Goal: Information Seeking & Learning: Find specific fact

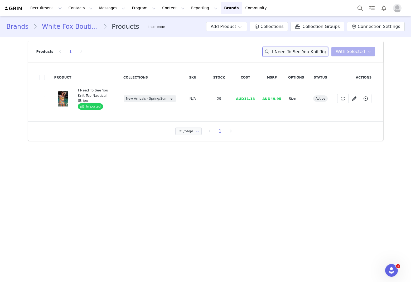
click at [324, 56] on input "I Need To See You Knit Top Nautical Stripe" at bounding box center [295, 51] width 66 height 9
click at [324, 55] on input "I Need To See You Knit Top Nautical Stripe" at bounding box center [295, 51] width 66 height 9
click at [325, 56] on input "I Need To See You Knit Top Nautical Stripe" at bounding box center [295, 51] width 66 height 9
click at [325, 55] on input "I Need To See You Knit Top Nautical Stripe" at bounding box center [295, 51] width 66 height 9
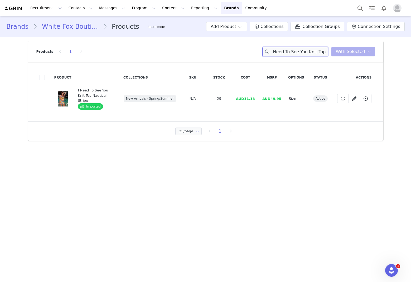
click at [325, 55] on input "I Need To See You Knit Top Nautical Stripe" at bounding box center [295, 51] width 66 height 9
click at [325, 54] on input "I Need To See You Knit Top Nautical Stripe" at bounding box center [295, 51] width 66 height 9
click at [325, 53] on input "I Need To See You Knit Top Nautical Stripe" at bounding box center [295, 51] width 66 height 9
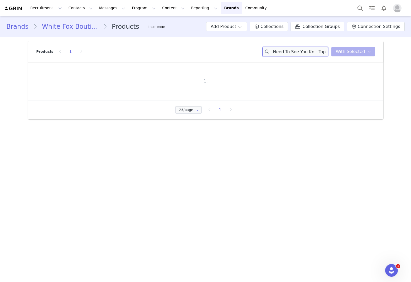
click at [325, 53] on input "I Need To See You Knit Top Nautical Stripe" at bounding box center [295, 51] width 66 height 9
click at [325, 52] on input "I Need To See You Knit Top Nautical Stripe" at bounding box center [295, 51] width 66 height 9
paste input "I Need To See You Knit Top Nautical Stripe"
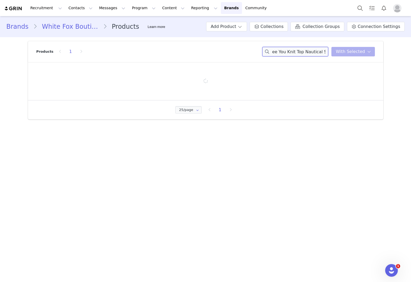
click at [325, 52] on input "I Need To See You Knit Top I Need To See You Knit Top Nautical StripeNautical S…" at bounding box center [295, 51] width 66 height 9
paste input
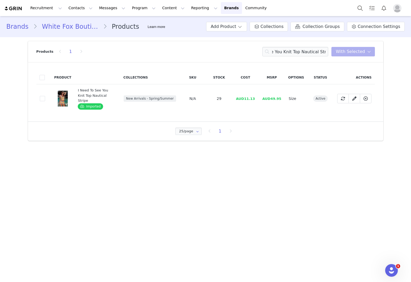
scroll to position [0, 0]
drag, startPoint x: 259, startPoint y: 98, endPoint x: 246, endPoint y: 98, distance: 12.7
click at [246, 98] on td "AUD11.13" at bounding box center [245, 98] width 26 height 29
copy span "11.13"
click at [312, 56] on input "I Need To See You Knit Top Nautical Stripe" at bounding box center [295, 51] width 66 height 9
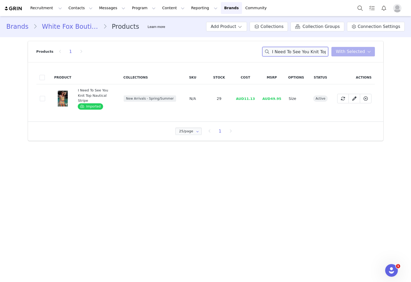
click at [312, 55] on input "I Need To See You Knit Top Nautical Stripe" at bounding box center [295, 51] width 66 height 9
click at [313, 55] on input "I Need To See You Knit Top Nautical Stripe" at bounding box center [295, 51] width 66 height 9
paste input "I Need To See You Knit Shorts Nautical Stripe"
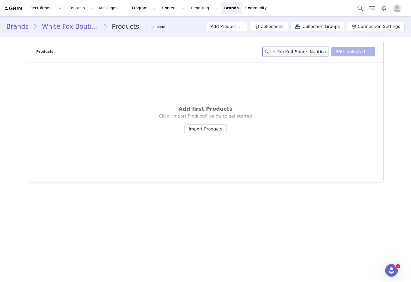
click at [299, 51] on input "I Need To See You Knit Top Nautical StripeI Need To See You Knit Shorts Nautica…" at bounding box center [295, 51] width 66 height 9
paste input
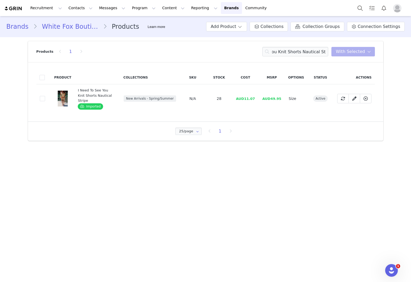
scroll to position [0, 0]
drag, startPoint x: 255, startPoint y: 98, endPoint x: 245, endPoint y: 97, distance: 9.8
click at [245, 97] on span "AUD11.07" at bounding box center [245, 99] width 19 height 4
copy span "11.07"
click at [313, 52] on input "I Need To See You Knit Shorts Nautical Stripe" at bounding box center [295, 51] width 66 height 9
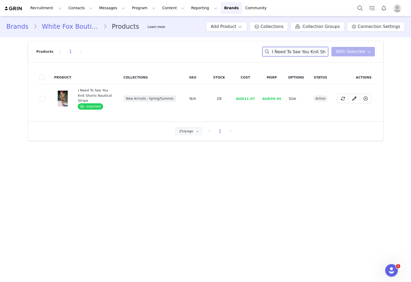
click at [313, 52] on input "I Need To See You Knit Shorts Nautical Stripe" at bounding box center [295, 51] width 66 height 9
paste input "Let's Start Again Top Tropics"
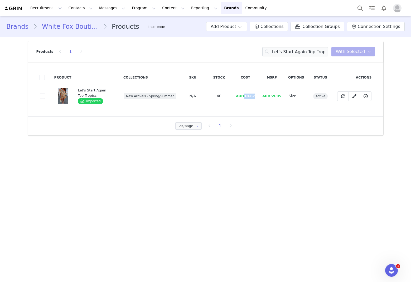
drag, startPoint x: 252, startPoint y: 98, endPoint x: 242, endPoint y: 97, distance: 10.6
click at [246, 98] on td "AUD10.67" at bounding box center [245, 96] width 26 height 24
copy span "0.67"
click at [284, 111] on div "Product Collections SKU Stock Cost MSRP Options Status Actions 3a88376e-b1fe-45…" at bounding box center [205, 89] width 355 height 54
drag, startPoint x: 259, startPoint y: 96, endPoint x: 242, endPoint y: 96, distance: 16.6
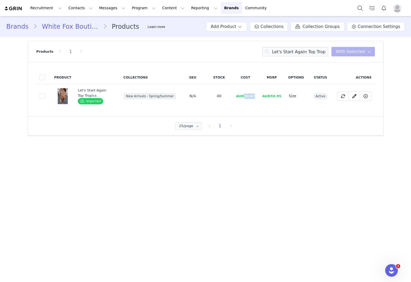
click at [245, 96] on tr "3a88376e-b1fe-45bf-bb34-ed233fcd9564 Let's Start Again Top Tropics Imported New…" at bounding box center [205, 96] width 338 height 24
copy span "10.67"
click at [283, 53] on input "Let's Start Again Top Tropics" at bounding box center [295, 51] width 66 height 9
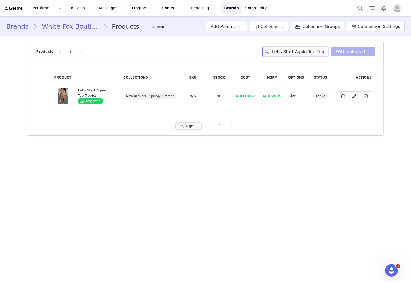
paste input "Shorts"
drag, startPoint x: 256, startPoint y: 97, endPoint x: 245, endPoint y: 94, distance: 11.9
click at [245, 94] on td "AUD10.67" at bounding box center [245, 96] width 26 height 24
copy span "10.67"
click at [308, 52] on input "Let's Start Again Shorts Tropics" at bounding box center [295, 51] width 66 height 9
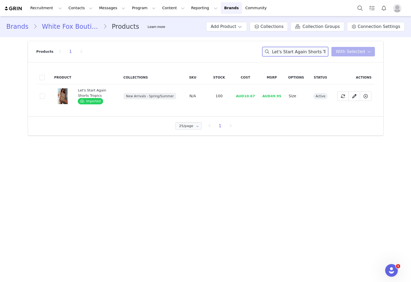
click at [308, 52] on input "Let's Start Again Shorts Tropics" at bounding box center [295, 51] width 66 height 9
drag, startPoint x: 308, startPoint y: 52, endPoint x: 305, endPoint y: 52, distance: 3.4
click at [308, 52] on input "Let's Start Again Shorts Tropics" at bounding box center [295, 51] width 66 height 9
paste input "Barcelona Dreams Beaded Mini Dress Chocolate"
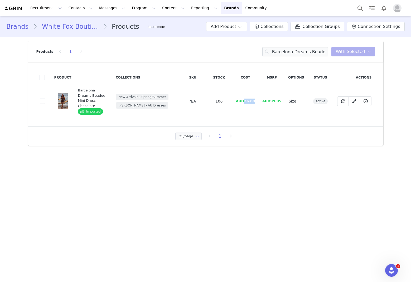
drag, startPoint x: 258, startPoint y: 97, endPoint x: 241, endPoint y: 96, distance: 16.4
click at [245, 100] on td "AUD26.00" at bounding box center [245, 101] width 26 height 34
copy span "26.00"
click at [313, 53] on input "Barcelona Dreams Beaded Mini Dress Chocolate" at bounding box center [295, 51] width 66 height 9
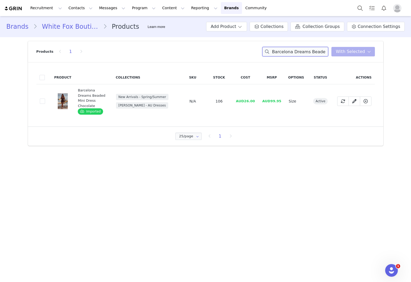
click at [313, 53] on input "Barcelona Dreams Beaded Mini Dress Chocolate" at bounding box center [295, 51] width 66 height 9
paste input "Far Apart Cami Top Whi"
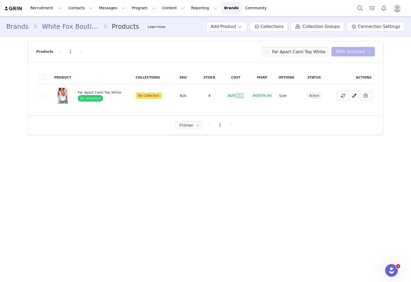
drag, startPoint x: 249, startPoint y: 96, endPoint x: 228, endPoint y: 96, distance: 20.3
click at [235, 97] on tr "23ecfa7e-b3de-48fd-a513-ccfc4d297c3e Far Apart Cami Top White Imported No Colle…" at bounding box center [205, 95] width 338 height 23
copy span "8.60"
click at [287, 55] on input "Far Apart Cami Top White" at bounding box center [295, 51] width 66 height 9
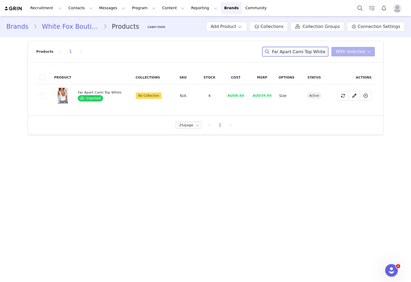
click at [287, 55] on input "Far Apart Cami Top White" at bounding box center [295, 51] width 66 height 9
paste input "Barcelona Dreams Beaded Mini Dress Chocola"
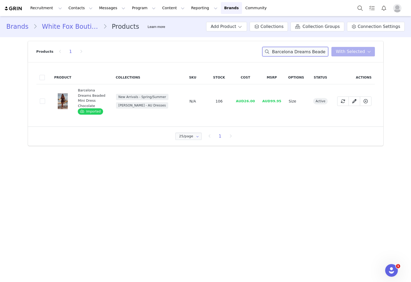
click at [315, 54] on input "Barcelona Dreams Beaded Mini Dress Chocolate" at bounding box center [295, 51] width 66 height 9
paste input "You're So Heartless Top Gunmetal"
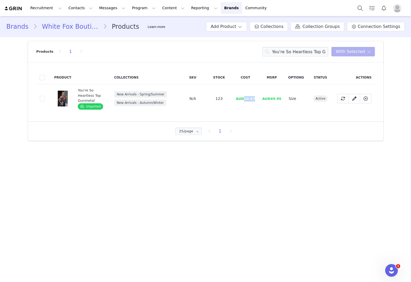
drag, startPoint x: 255, startPoint y: 99, endPoint x: 246, endPoint y: 100, distance: 9.3
click at [246, 100] on span "AUD10.67" at bounding box center [245, 99] width 19 height 4
copy span "10.67"
click at [305, 55] on input "You're So Heartless Top Gunmetal" at bounding box center [295, 51] width 66 height 9
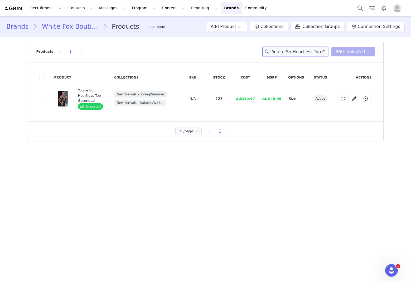
click at [305, 55] on input "You're So Heartless Top Gunmetal" at bounding box center [295, 51] width 66 height 9
paste input "Maxi Skirt"
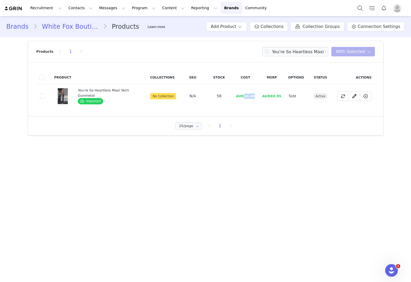
drag, startPoint x: 257, startPoint y: 96, endPoint x: 244, endPoint y: 98, distance: 13.3
click at [244, 98] on td "AUD16.00" at bounding box center [245, 96] width 26 height 24
copy span "16.00"
click at [291, 54] on input "You're So Heartless Maxi Skirt Gunmetal" at bounding box center [295, 51] width 66 height 9
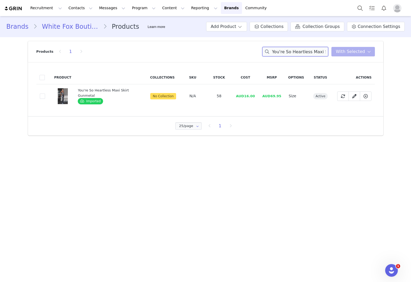
click at [291, 54] on input "You're So Heartless Maxi Skirt Gunmetal" at bounding box center [295, 51] width 66 height 9
paste input "The Best Asset Tank White"
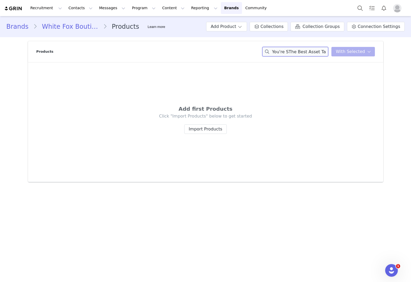
drag, startPoint x: 277, startPoint y: 54, endPoint x: 202, endPoint y: 45, distance: 75.8
click at [202, 45] on div "Products You're SThe Best Asset Tank Whiteo Heartless Maxi Skirt Gunmetal You h…" at bounding box center [205, 51] width 338 height 21
click at [326, 52] on input "The Best Asset Tank Whiteo Heartless Maxi Skirt Gunmetal" at bounding box center [295, 51] width 66 height 9
drag, startPoint x: 330, startPoint y: 52, endPoint x: 423, endPoint y: 56, distance: 92.8
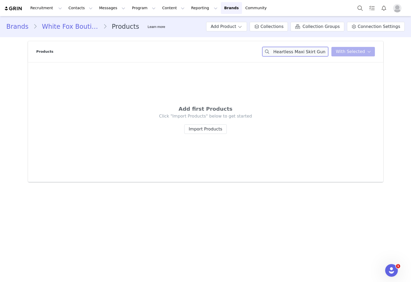
click at [411, 56] on html "Recruitment Recruitment Creator Search Curated Lists Landing Pages Web Extensio…" at bounding box center [205, 141] width 411 height 282
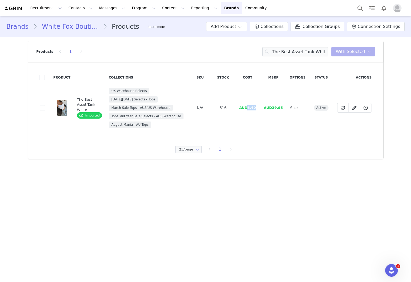
drag, startPoint x: 256, startPoint y: 109, endPoint x: 248, endPoint y: 109, distance: 8.4
click at [248, 109] on td "AUD6.40" at bounding box center [247, 107] width 25 height 47
copy span "6.40"
click at [308, 51] on input "The Best Asset Tank White" at bounding box center [295, 51] width 66 height 9
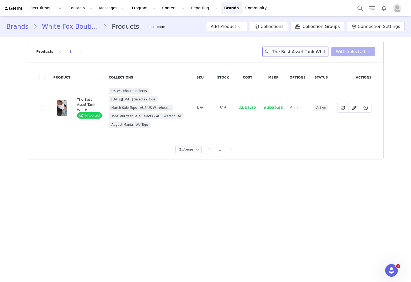
click at [308, 51] on input "The Best Asset Tank White" at bounding box center [295, 51] width 66 height 9
paste input "Whitsunday Bottoms Feline [PERSON_NAME]"
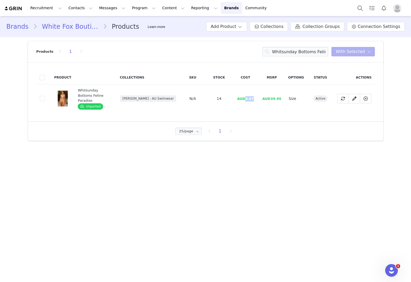
drag, startPoint x: 256, startPoint y: 96, endPoint x: 246, endPoint y: 97, distance: 9.8
click at [246, 97] on td "AUD8.67" at bounding box center [245, 98] width 26 height 29
click at [319, 49] on input "Whitsunday Bottoms Feline Paradise" at bounding box center [295, 51] width 66 height 9
click at [320, 49] on input "Whitsunday Bottoms Feline Paradise" at bounding box center [295, 51] width 66 height 9
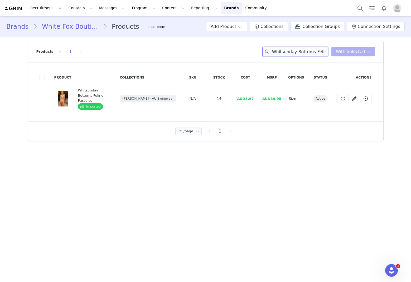
click at [320, 49] on input "Whitsunday Bottoms Feline Paradise" at bounding box center [295, 51] width 66 height 9
paste input "[PERSON_NAME] Bikini Top"
drag, startPoint x: 254, startPoint y: 96, endPoint x: 246, endPoint y: 97, distance: 7.9
click at [246, 97] on td "AUD8.67" at bounding box center [245, 98] width 26 height 29
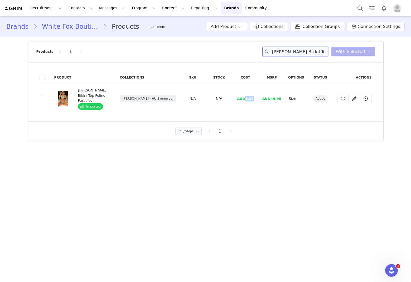
click at [314, 54] on input "[PERSON_NAME] Bikini Top Feline Paradise" at bounding box center [295, 51] width 66 height 9
paste input "Golden Hour Bikini Top Savage Bloom"
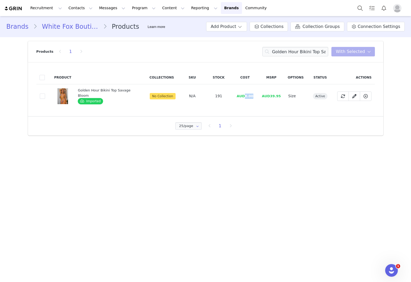
drag, startPoint x: 251, startPoint y: 97, endPoint x: 244, endPoint y: 97, distance: 7.4
click at [244, 97] on span "AUD8.00" at bounding box center [245, 96] width 17 height 4
click at [294, 50] on input "Golden Hour Bikini Top Savage Bloom" at bounding box center [295, 51] width 66 height 9
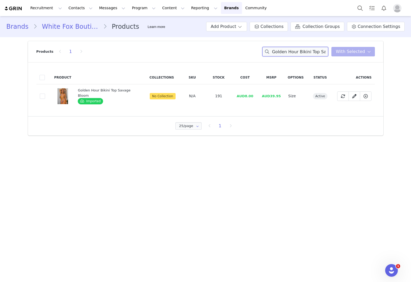
paste input "Washed Up Cheeky Bottoms"
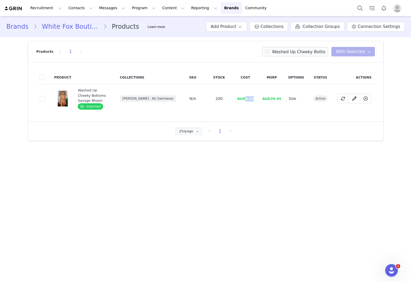
drag, startPoint x: 251, startPoint y: 97, endPoint x: 246, endPoint y: 98, distance: 5.4
click at [246, 98] on td "AUD6.13" at bounding box center [245, 98] width 26 height 29
click at [307, 54] on input "Washed Up Cheeky Bottoms Savage Bloom" at bounding box center [295, 51] width 66 height 9
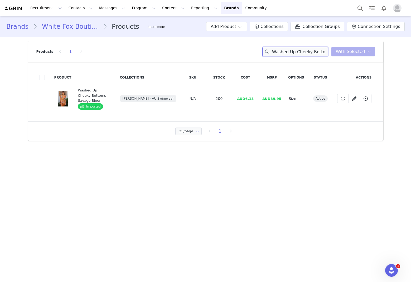
paste input "Be The One Rib Tank White"
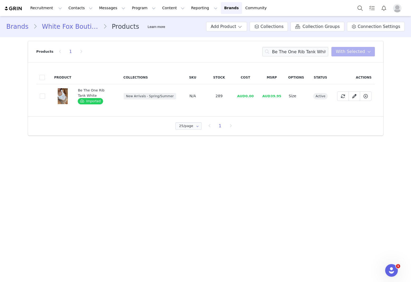
click at [257, 97] on td "AUD0.00" at bounding box center [245, 96] width 26 height 24
click at [305, 51] on input "Be The One Rib Tank White" at bounding box center [295, 51] width 66 height 9
paste input "Amore Maxi Dress Teal Mirag"
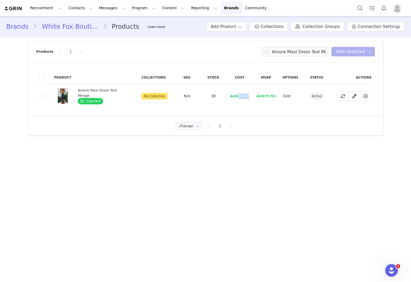
drag, startPoint x: 248, startPoint y: 95, endPoint x: 211, endPoint y: 99, distance: 37.1
click at [238, 97] on td "AUD17.33" at bounding box center [239, 96] width 26 height 24
click at [285, 50] on input "Amore Maxi Dress Teal Mirage" at bounding box center [295, 51] width 66 height 9
click at [286, 50] on input "Amore Maxi Dress Teal Mirage" at bounding box center [295, 51] width 66 height 9
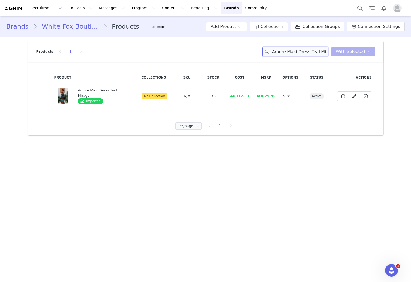
paste input "Belmont Bottoms Cosmic Bloom"
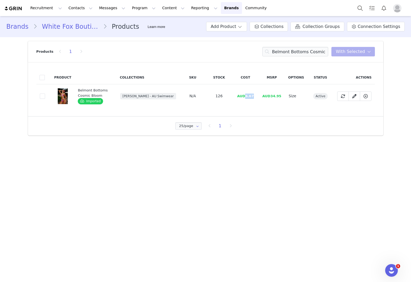
drag, startPoint x: 255, startPoint y: 97, endPoint x: 246, endPoint y: 98, distance: 9.2
click at [246, 98] on td "AUD6.67" at bounding box center [245, 96] width 26 height 24
click at [290, 51] on input "Belmont Bottoms Cosmic Bloom" at bounding box center [295, 51] width 66 height 9
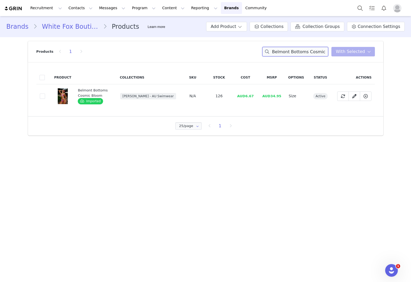
paste input "Golden Hour Bikini Top"
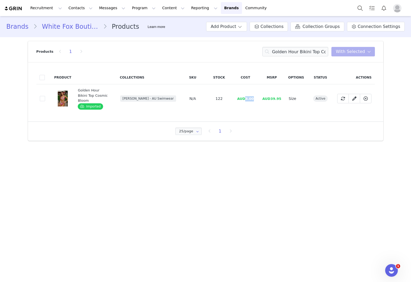
drag, startPoint x: 257, startPoint y: 97, endPoint x: 248, endPoint y: 98, distance: 9.5
click at [247, 98] on td "AUD8.00" at bounding box center [245, 98] width 26 height 29
click at [292, 50] on input "Golden Hour Bikini Top Cosmic Bloom" at bounding box center [295, 51] width 66 height 9
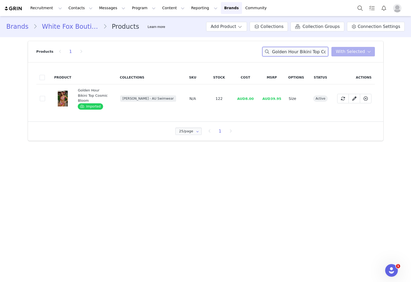
paste input "On The Vine Oversized Tee White"
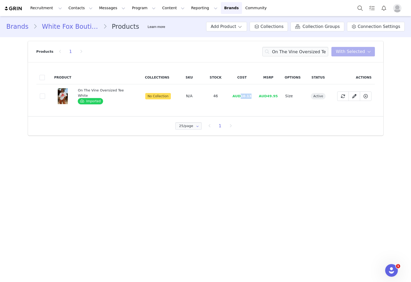
drag, startPoint x: 250, startPoint y: 97, endPoint x: 239, endPoint y: 97, distance: 11.1
click at [239, 97] on td "AUD10.13" at bounding box center [242, 96] width 26 height 24
click at [300, 54] on input "On The Vine Oversized Tee White" at bounding box center [295, 51] width 66 height 9
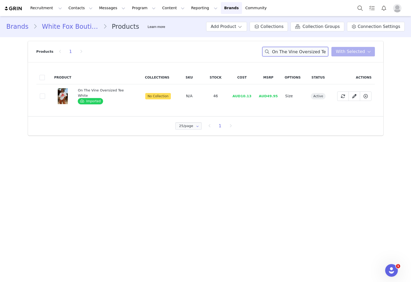
paste input "Warm Whispers Knit Cardigan Taup"
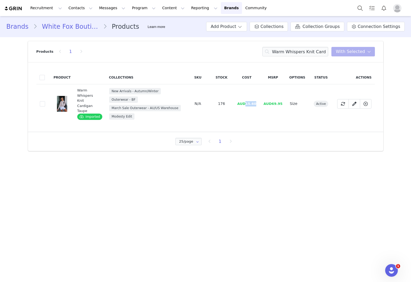
drag, startPoint x: 256, startPoint y: 103, endPoint x: 246, endPoint y: 105, distance: 10.3
click at [246, 105] on td "AUD15.60" at bounding box center [247, 103] width 26 height 39
click at [302, 55] on input "Warm Whispers Knit Cardigan Taupe" at bounding box center [295, 51] width 66 height 9
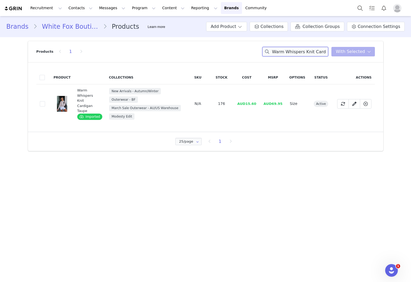
paste input "Chocolat"
click at [354, 57] on div "Products 1 Warm Whispers Knit Cardigan Chocolate You have 0 product s selected …" at bounding box center [205, 51] width 338 height 21
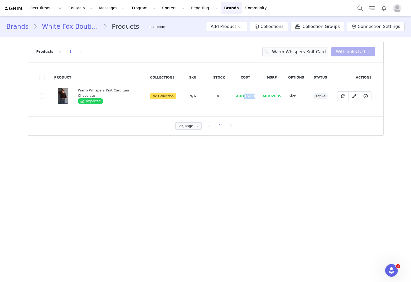
drag, startPoint x: 254, startPoint y: 98, endPoint x: 245, endPoint y: 98, distance: 9.2
click at [245, 98] on td "AUD15.60" at bounding box center [245, 96] width 26 height 24
click at [283, 51] on input "Warm Whispers Knit Cardigan Chocolate" at bounding box center [295, 51] width 66 height 9
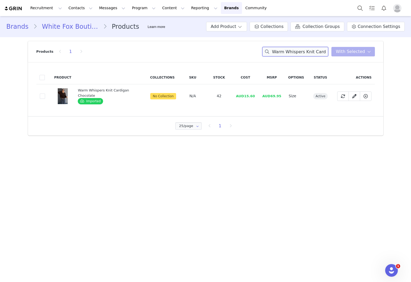
paste input "Brand New Start Wide Leg Sweatpants [GEOGRAPHIC_DATA]"
drag, startPoint x: 247, startPoint y: 98, endPoint x: 240, endPoint y: 100, distance: 7.1
click at [245, 98] on td "AUD12.67" at bounding box center [245, 96] width 26 height 24
click at [274, 51] on input "Brand New Start Wide Leg Sweatpants [GEOGRAPHIC_DATA]" at bounding box center [295, 51] width 66 height 9
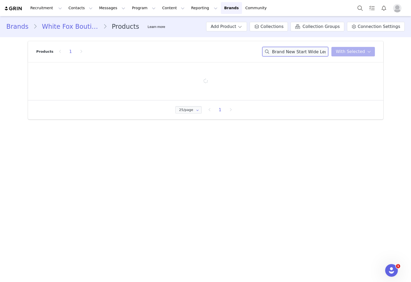
click at [292, 51] on input "Brand New Start Wide Leg Sweatpants [GEOGRAPHIC_DATA]" at bounding box center [295, 51] width 66 height 9
paste input "Huskisson Bottoms Wild Botanica"
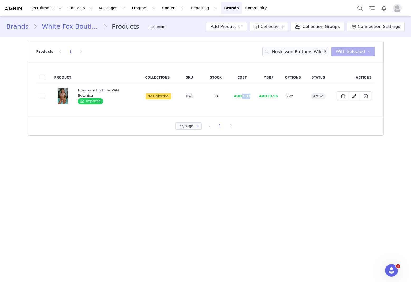
drag, startPoint x: 249, startPoint y: 98, endPoint x: 241, endPoint y: 98, distance: 7.9
click at [241, 98] on td "AUD7.33" at bounding box center [242, 96] width 26 height 24
click at [281, 53] on input "Huskisson Bottoms Wild Botanica" at bounding box center [295, 51] width 66 height 9
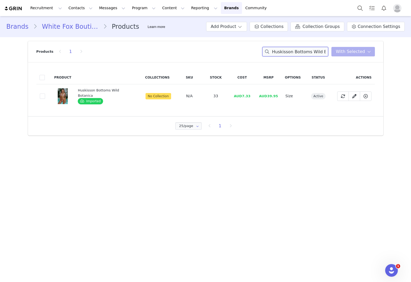
paste input "Tala Bikini Top"
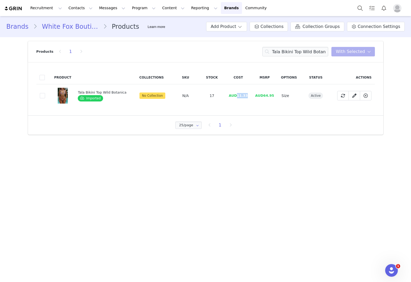
drag, startPoint x: 246, startPoint y: 95, endPoint x: 235, endPoint y: 96, distance: 10.8
click at [235, 96] on td "AUD11.33" at bounding box center [238, 95] width 26 height 23
click at [288, 50] on input "Tala Bikini Top Wild Botanica" at bounding box center [295, 51] width 66 height 9
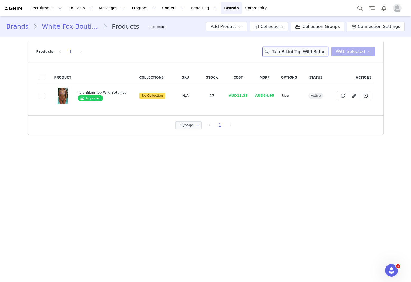
paste input "[PERSON_NAME] Reversible Bottoms Forest Plaid/Aqu"
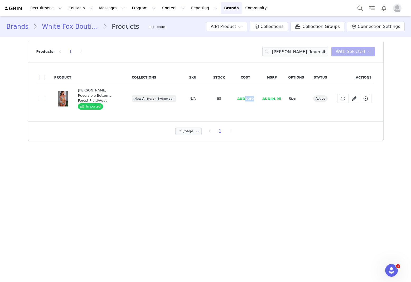
drag, startPoint x: 257, startPoint y: 96, endPoint x: 245, endPoint y: 98, distance: 12.0
click at [245, 98] on tr "8cddc4ac-4054-4ea1-bc72-7e49f6ef7d11 [PERSON_NAME] Reversible Bottoms Forest Pl…" at bounding box center [205, 98] width 338 height 29
click at [288, 50] on input "[PERSON_NAME] Reversible Bottoms Forest Plaid/Aqua" at bounding box center [295, 51] width 66 height 9
drag, startPoint x: 288, startPoint y: 50, endPoint x: 297, endPoint y: 52, distance: 10.1
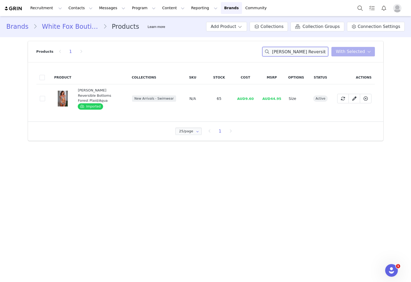
click at [288, 50] on input "[PERSON_NAME] Reversible Bottoms Forest Plaid/Aqua" at bounding box center [295, 51] width 66 height 9
paste input "irage Reversible Bikini Top"
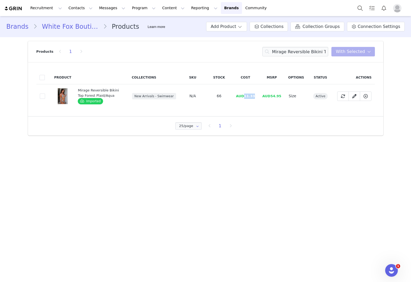
drag, startPoint x: 256, startPoint y: 95, endPoint x: 216, endPoint y: 94, distance: 39.5
click at [244, 97] on td "AUD11.33" at bounding box center [245, 96] width 26 height 24
click at [294, 54] on input "Mirage Reversible Bikini Top Forest Plaid/Aqua" at bounding box center [295, 51] width 66 height 9
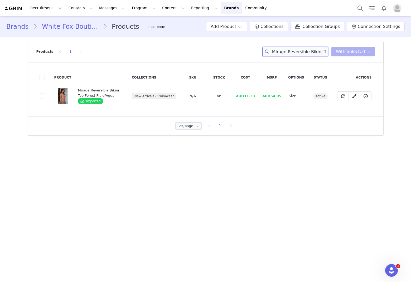
paste input "Golden Hour Bikini Top [PERSON_NAME] Plaid"
drag, startPoint x: 253, startPoint y: 95, endPoint x: 246, endPoint y: 97, distance: 7.8
click at [246, 97] on span "AUD8.00" at bounding box center [245, 96] width 17 height 4
click at [298, 52] on input "Golden Hour Bikini Top [PERSON_NAME] Plaid" at bounding box center [295, 51] width 66 height 9
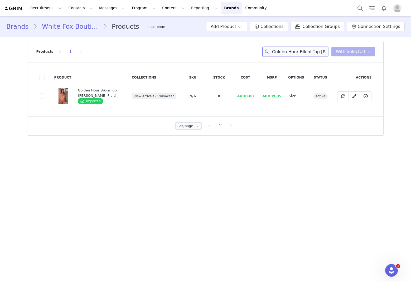
click at [298, 52] on input "Golden Hour Bikini Top [PERSON_NAME] Plaid" at bounding box center [295, 51] width 66 height 9
paste input "Huskisson Bottoms [PERSON_NAME] Plaid"
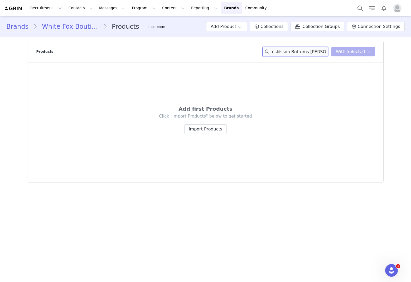
click at [303, 56] on input "Golden HourHuskisson Bottoms [PERSON_NAME] PlaidBikini Top [PERSON_NAME] Plaid" at bounding box center [295, 51] width 66 height 9
paste input "Huskisson Bottoms"
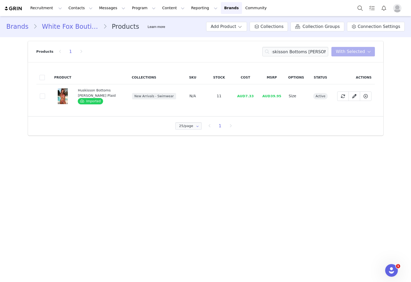
scroll to position [0, 0]
click at [251, 95] on span "AUD7.33" at bounding box center [245, 96] width 17 height 4
drag, startPoint x: 255, startPoint y: 95, endPoint x: 247, endPoint y: 98, distance: 8.5
click at [247, 98] on td "AUD7.33" at bounding box center [245, 96] width 26 height 24
click at [285, 52] on input "Huskisson Bottoms [PERSON_NAME] Plaid" at bounding box center [295, 51] width 66 height 9
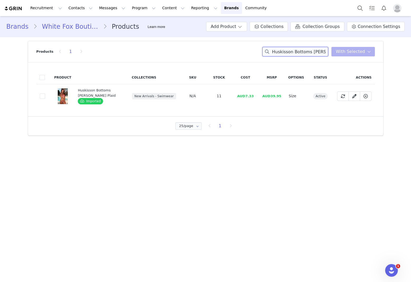
click at [285, 52] on input "Huskisson Bottoms [PERSON_NAME] Plaid" at bounding box center [295, 51] width 66 height 9
paste input "Floating By Knit Zip Front Hoodie Grey Marle"
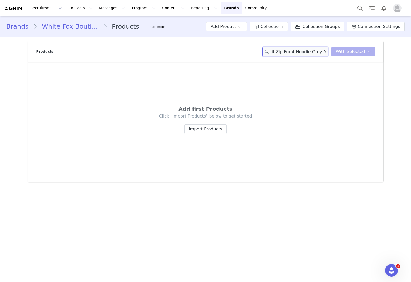
type input "HuskiFloating By Knit Zip Front Hoodie Grey Marlesson Bottoms [PERSON_NAME] Pla…"
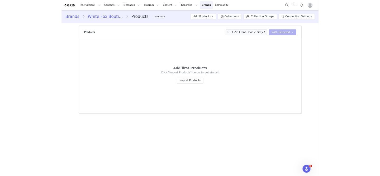
scroll to position [0, 0]
